Goal: Connect with others: Connect with other users

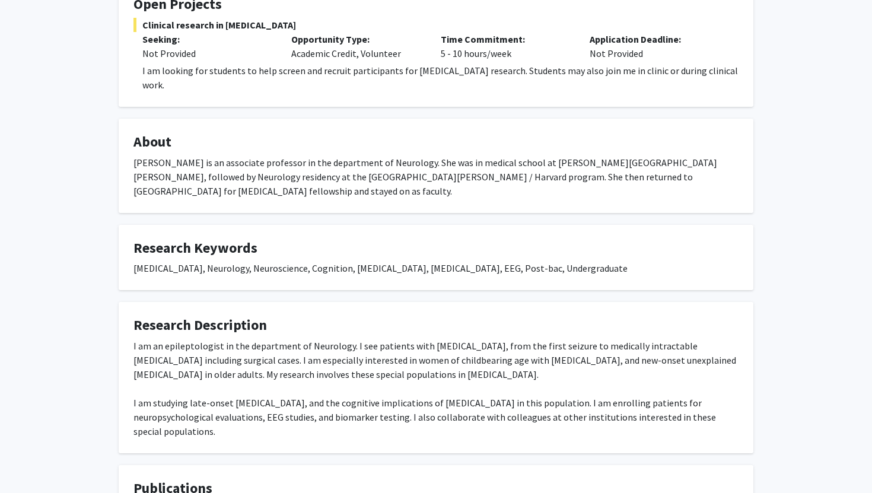
scroll to position [551, 0]
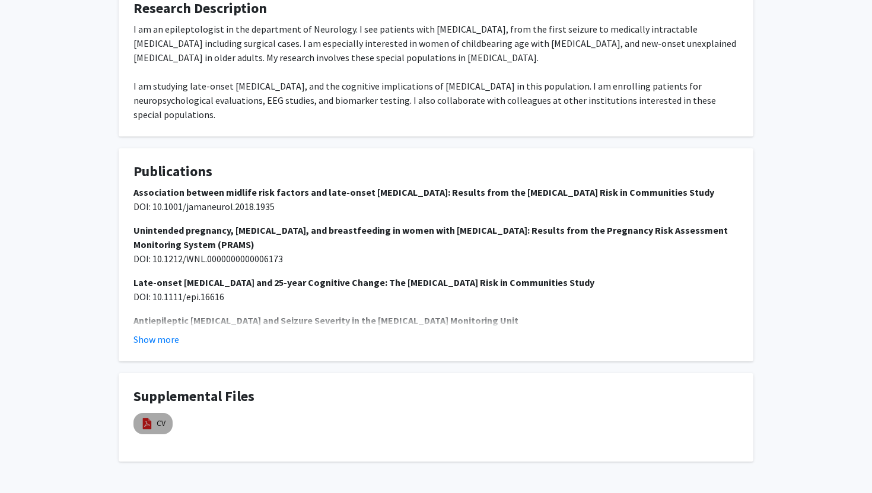
click at [145, 417] on img at bounding box center [147, 423] width 13 height 13
click at [155, 413] on mat-chip "CV" at bounding box center [152, 423] width 39 height 21
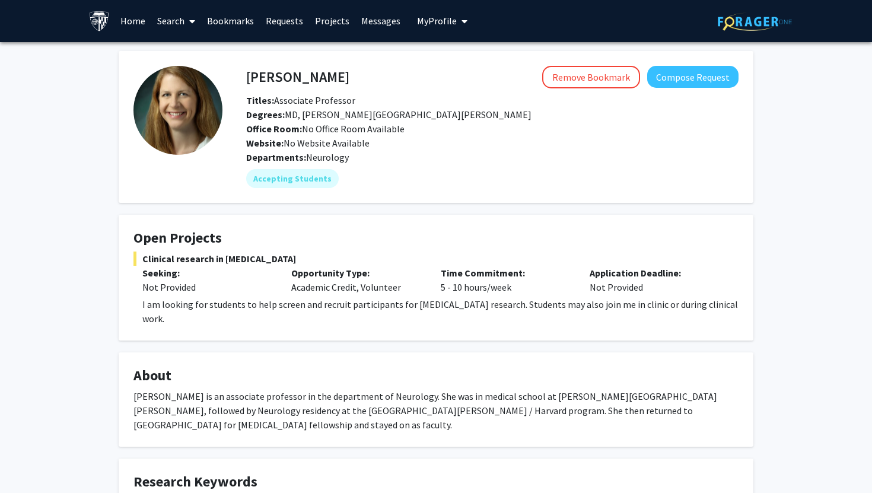
scroll to position [0, 0]
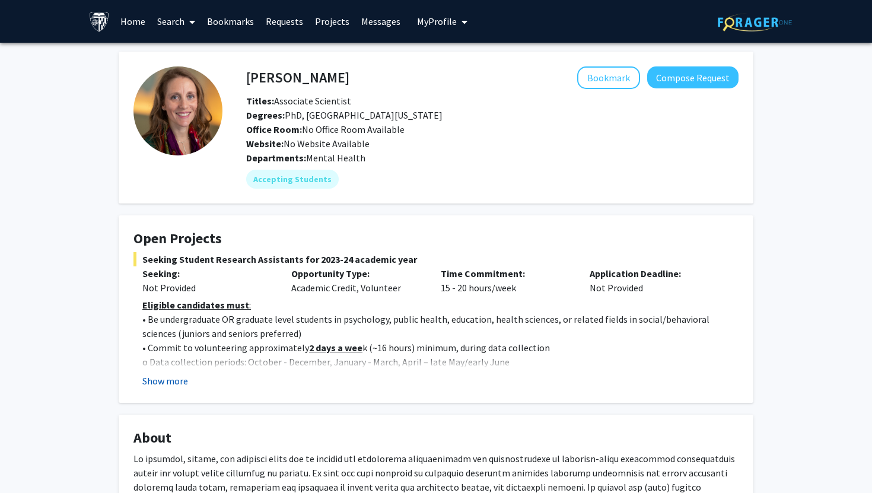
click at [186, 386] on button "Show more" at bounding box center [165, 381] width 46 height 14
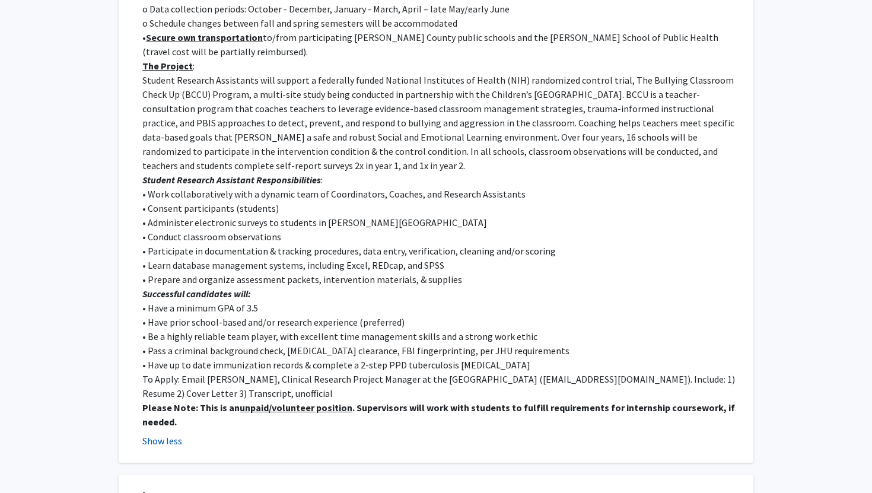
scroll to position [356, 0]
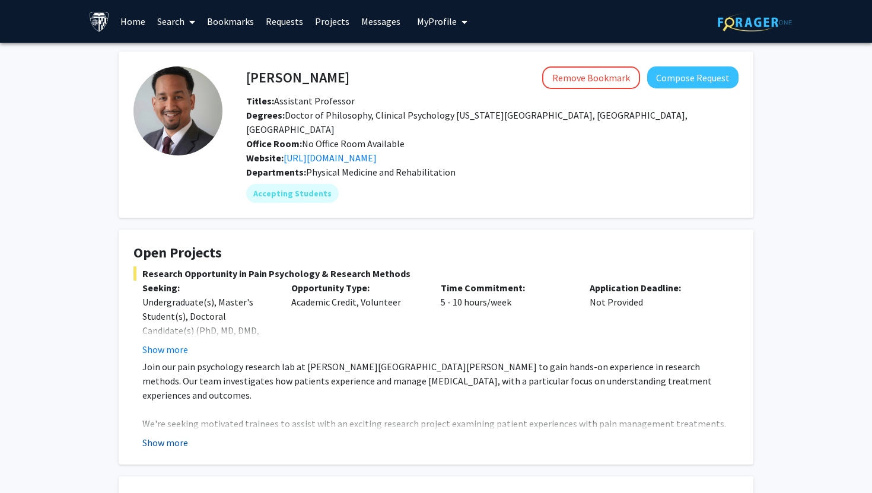
click at [177, 435] on button "Show more" at bounding box center [165, 442] width 46 height 14
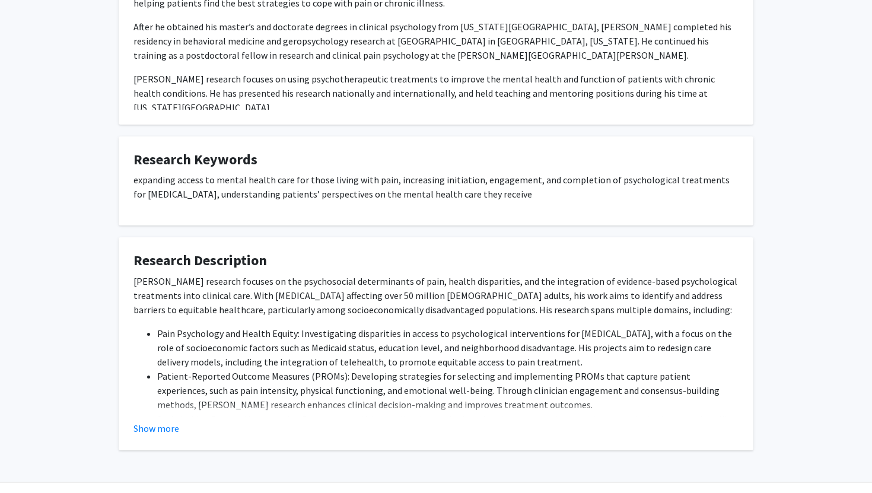
scroll to position [748, 0]
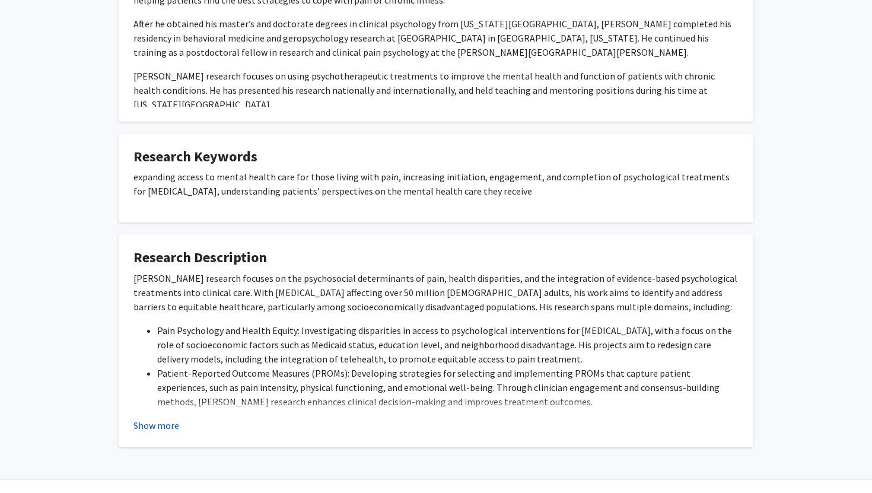
click at [168, 418] on button "Show more" at bounding box center [156, 425] width 46 height 14
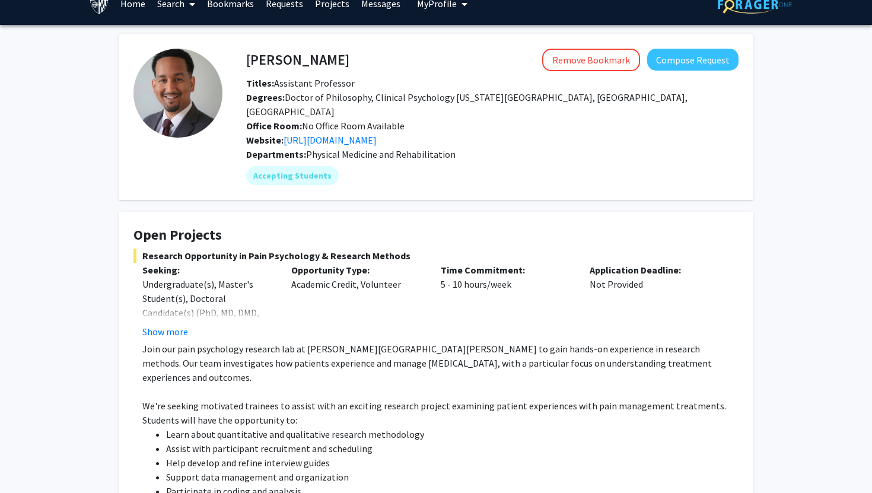
scroll to position [0, 0]
